Goal: Entertainment & Leisure: Consume media (video, audio)

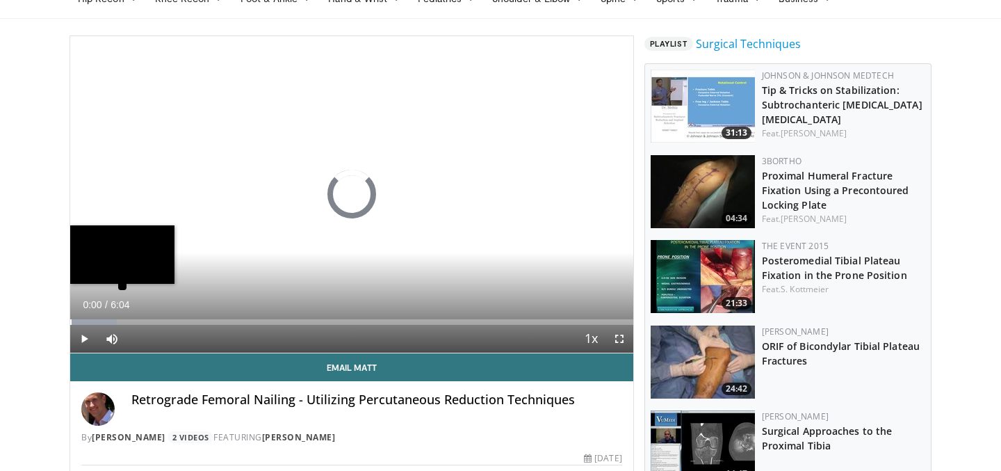
scroll to position [65, 0]
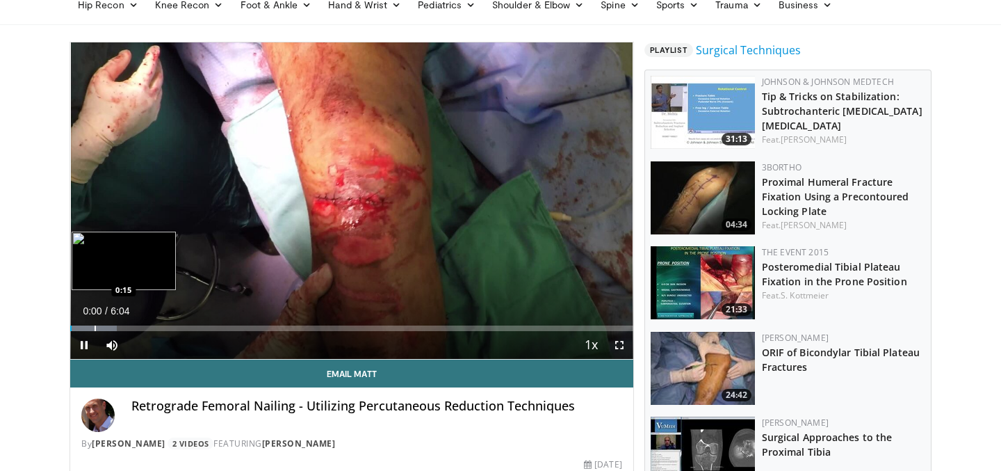
click at [95, 325] on div "Loaded : 8.23% 0:00 0:15" at bounding box center [351, 324] width 563 height 13
click at [111, 327] on div "Progress Bar" at bounding box center [111, 328] width 1 height 6
click at [124, 327] on div "Progress Bar" at bounding box center [124, 328] width 1 height 6
click at [138, 327] on div "Progress Bar" at bounding box center [138, 328] width 1 height 6
click at [146, 327] on div "Progress Bar" at bounding box center [165, 328] width 145 height 6
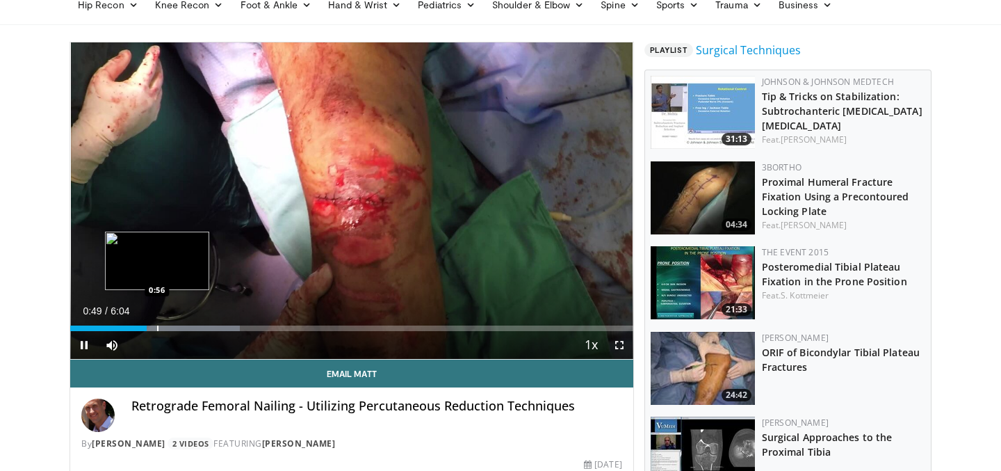
click at [158, 328] on div "Progress Bar" at bounding box center [157, 328] width 1 height 6
click at [167, 328] on div "Progress Bar" at bounding box center [166, 328] width 1 height 6
click at [179, 328] on div "Progress Bar" at bounding box center [179, 328] width 1 height 6
click at [186, 329] on div "Progress Bar" at bounding box center [185, 328] width 1 height 6
click at [193, 329] on div "Progress Bar" at bounding box center [192, 328] width 1 height 6
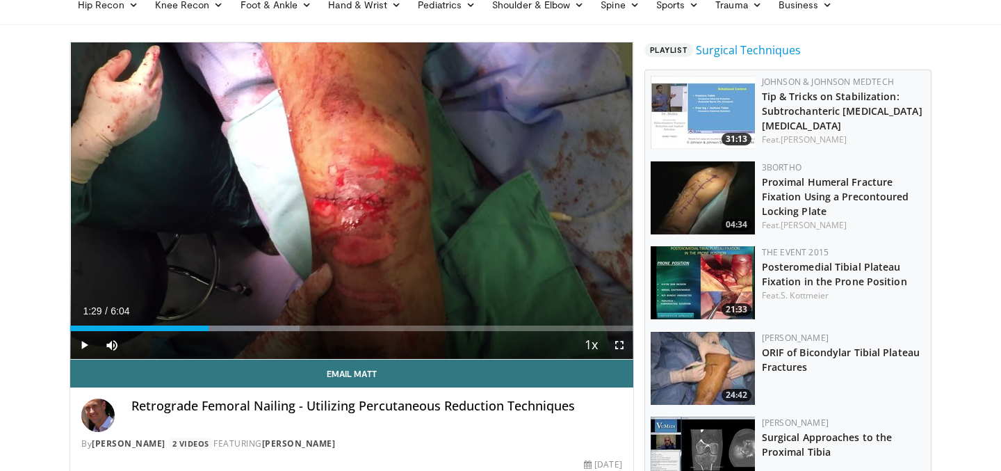
click at [208, 329] on div "Progress Bar" at bounding box center [208, 328] width 1 height 6
click at [223, 330] on div "Progress Bar" at bounding box center [223, 328] width 1 height 6
click at [238, 327] on div "Progress Bar" at bounding box center [238, 328] width 1 height 6
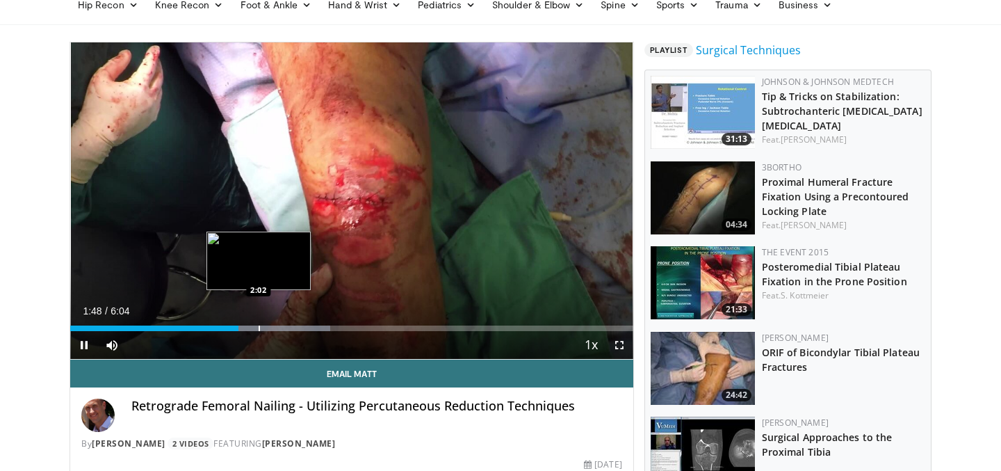
click at [259, 326] on div "Progress Bar" at bounding box center [259, 328] width 1 height 6
click at [252, 327] on div "Loaded : 51.63% 2:04 1:58" at bounding box center [351, 328] width 563 height 6
click at [243, 327] on div "Progress Bar" at bounding box center [243, 328] width 1 height 6
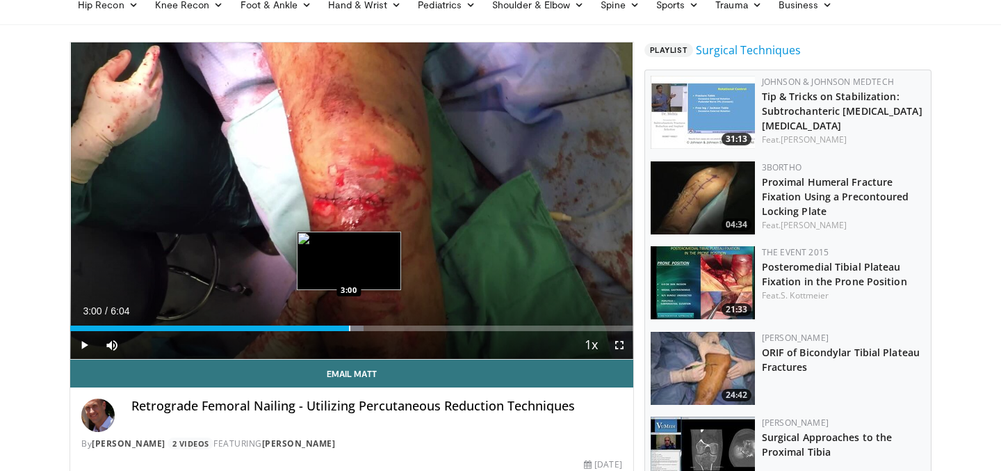
click at [348, 321] on div "Loaded : 52.12% 3:00 3:00" at bounding box center [351, 324] width 563 height 13
click at [361, 319] on div "Loaded : 67.95% 3:01 3:09" at bounding box center [351, 324] width 563 height 13
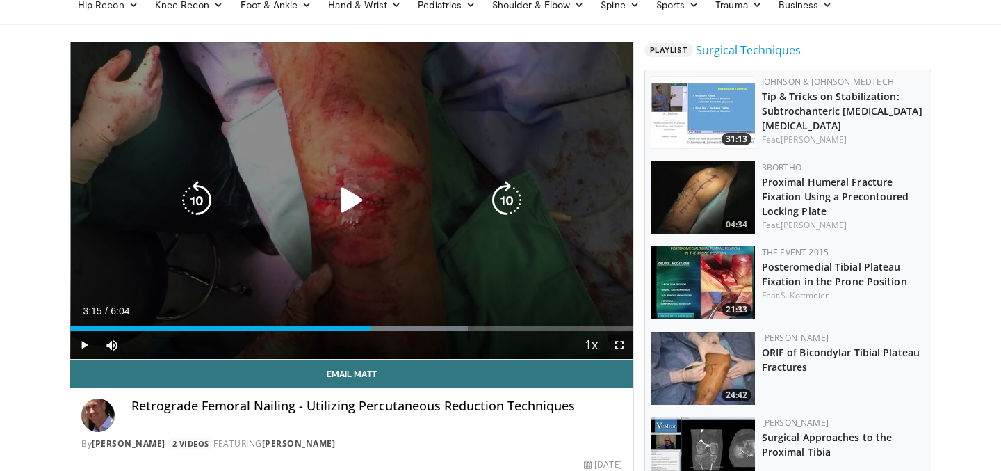
click at [370, 323] on div "Loaded : 70.66% 3:09 3:09" at bounding box center [351, 324] width 563 height 13
click at [375, 322] on video-js "**********" at bounding box center [351, 200] width 563 height 317
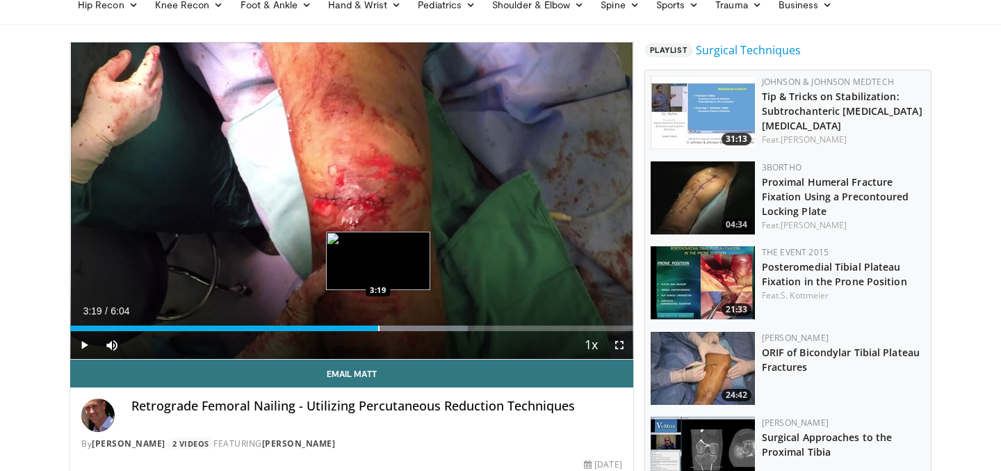
click at [377, 324] on div "Loaded : 70.66% 3:19 3:19" at bounding box center [351, 324] width 563 height 13
click at [386, 323] on div "Loaded : 73.38% 3:21 3:24" at bounding box center [351, 324] width 563 height 13
click at [395, 322] on div "Loaded : 73.38% 3:27 3:31" at bounding box center [351, 324] width 563 height 13
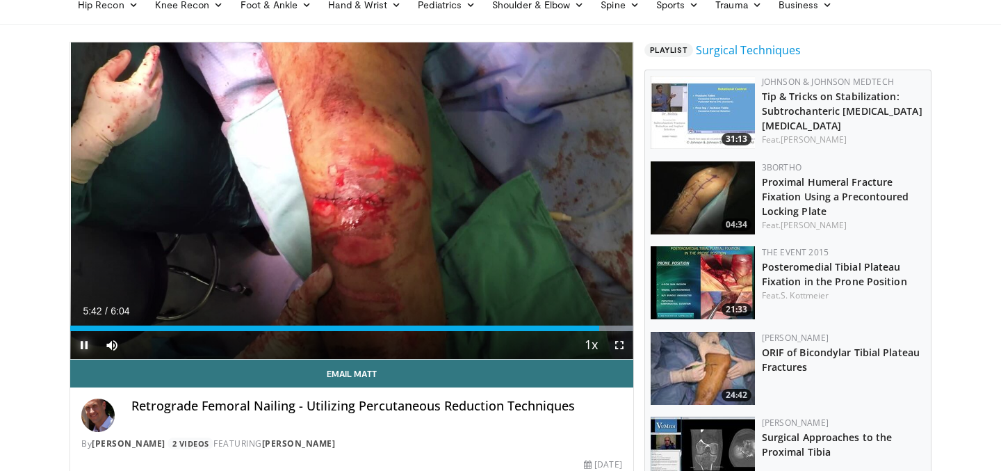
click at [84, 343] on span "Video Player" at bounding box center [84, 345] width 28 height 28
